Goal: Task Accomplishment & Management: Use online tool/utility

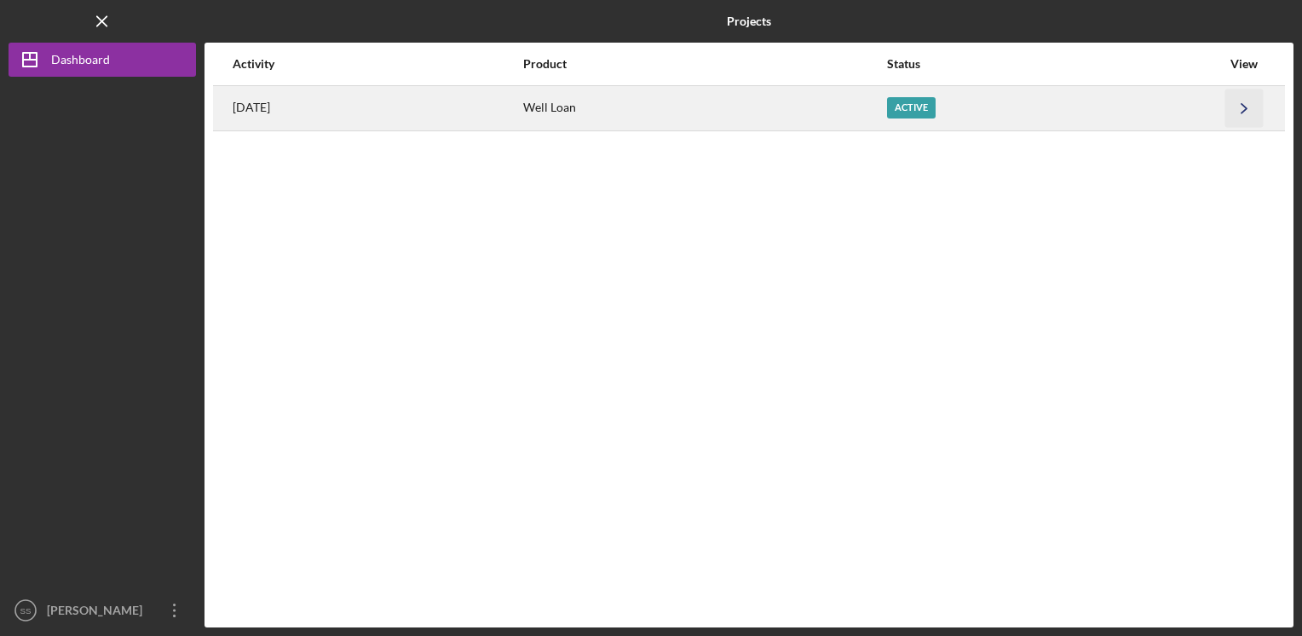
click at [1242, 104] on polyline "button" at bounding box center [1243, 107] width 5 height 9
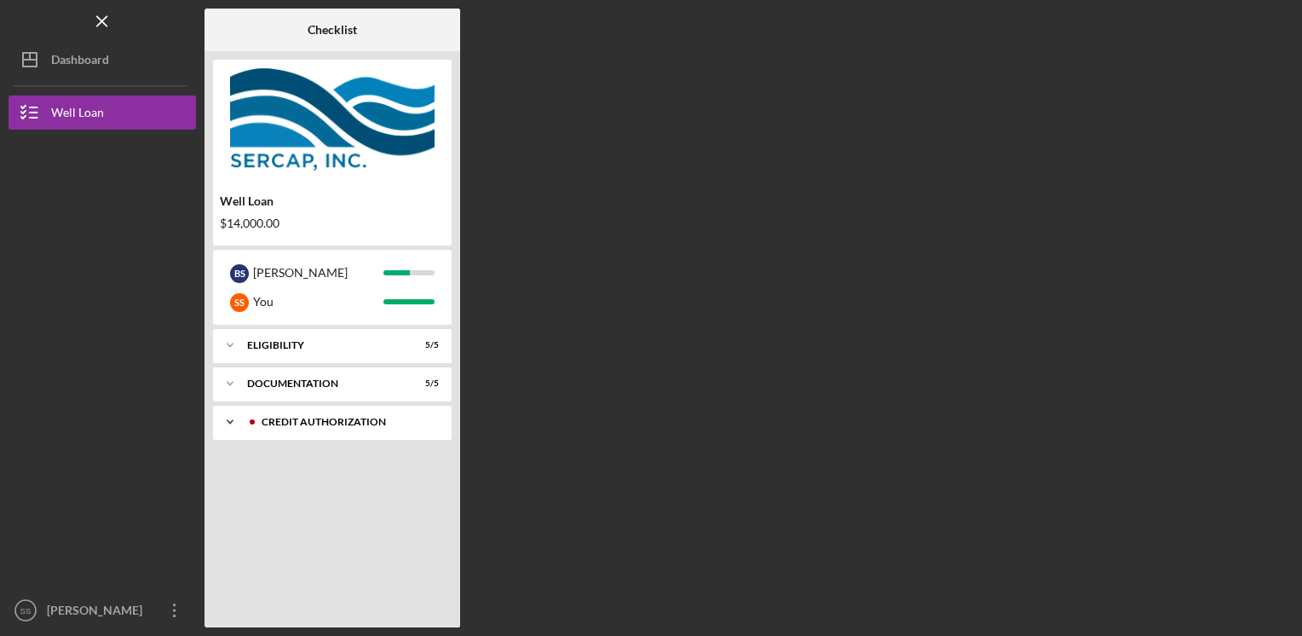
click at [319, 421] on div "CREDIT AUTHORIZATION" at bounding box center [346, 422] width 169 height 10
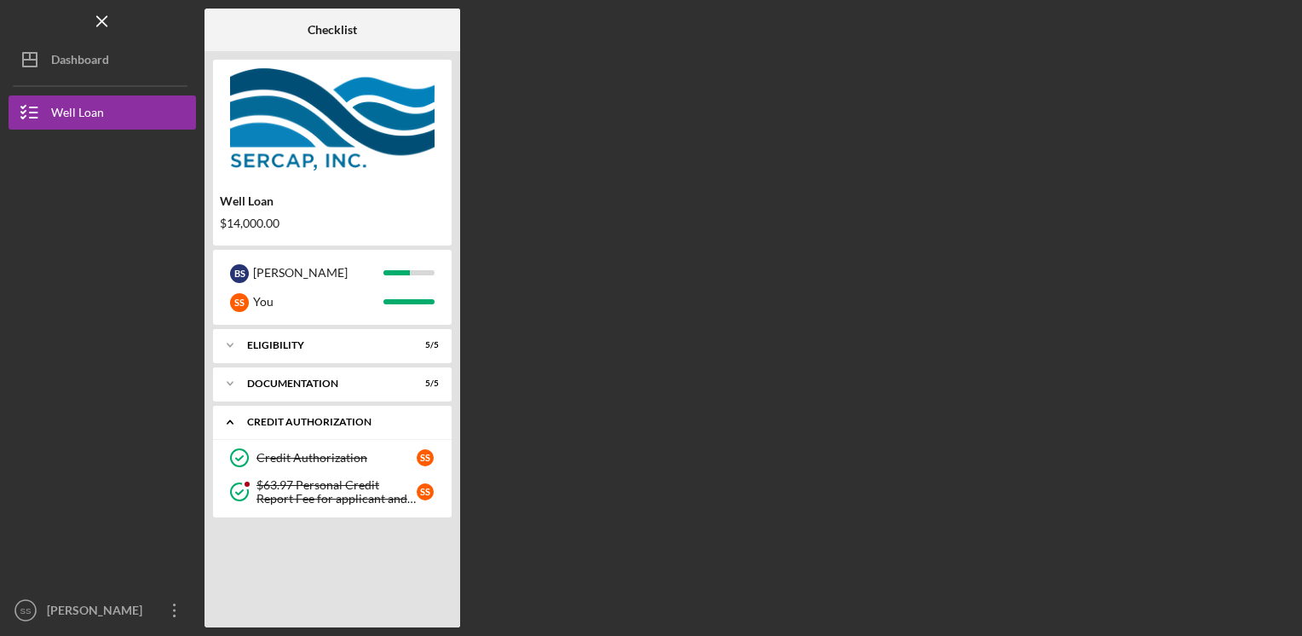
click at [319, 421] on div "CREDIT AUTHORIZATION" at bounding box center [338, 422] width 183 height 10
